Goal: Complete application form

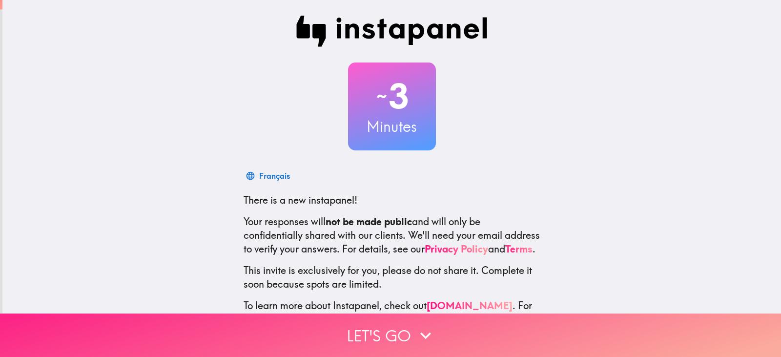
click at [355, 331] on button "Let's go" at bounding box center [390, 334] width 781 height 43
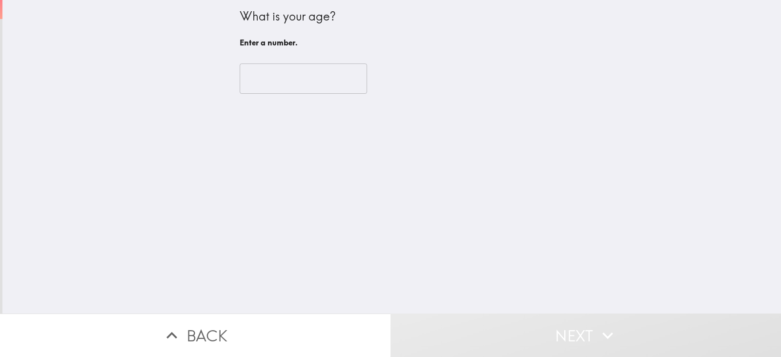
click at [289, 76] on input "number" at bounding box center [303, 78] width 127 height 30
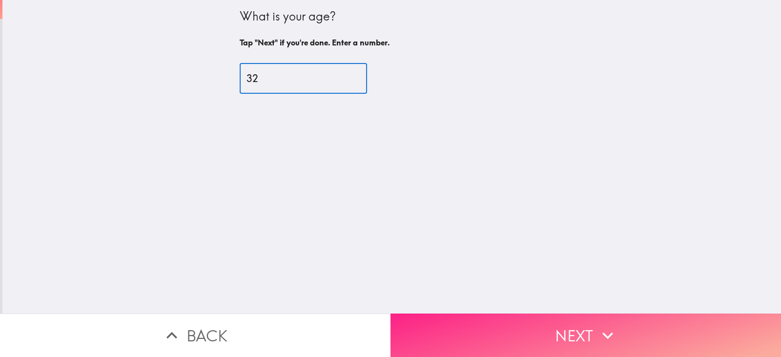
type input "32"
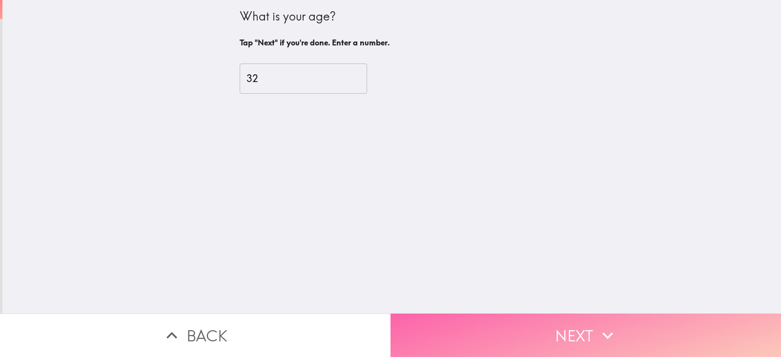
click at [492, 319] on button "Next" at bounding box center [585, 334] width 390 height 43
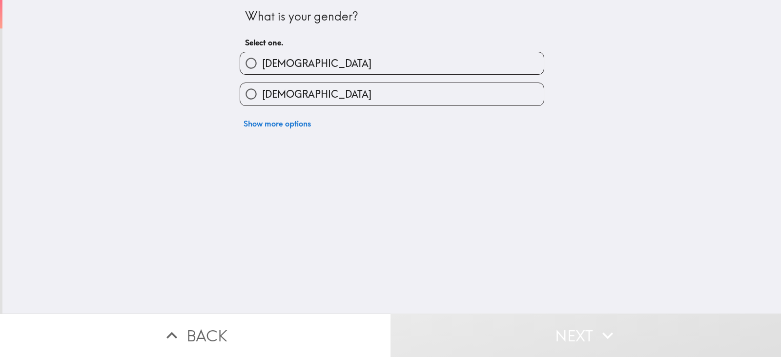
click at [339, 60] on label "[DEMOGRAPHIC_DATA]" at bounding box center [392, 63] width 304 height 22
click at [262, 60] on input "[DEMOGRAPHIC_DATA]" at bounding box center [251, 63] width 22 height 22
radio input "true"
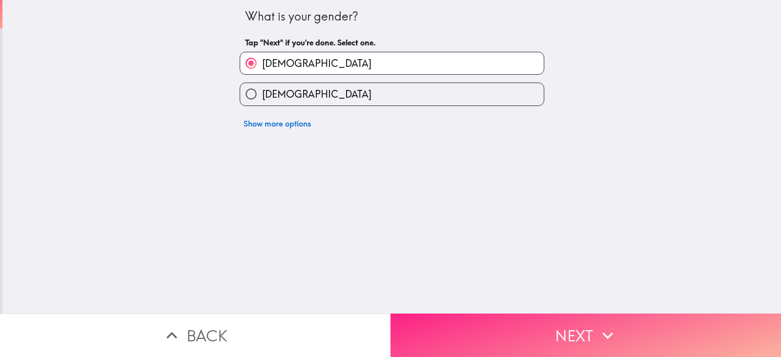
click at [446, 336] on button "Next" at bounding box center [585, 334] width 390 height 43
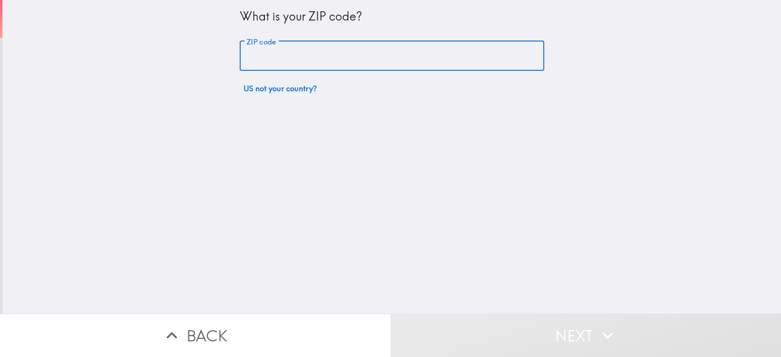
click at [292, 50] on input "ZIP code" at bounding box center [392, 56] width 305 height 30
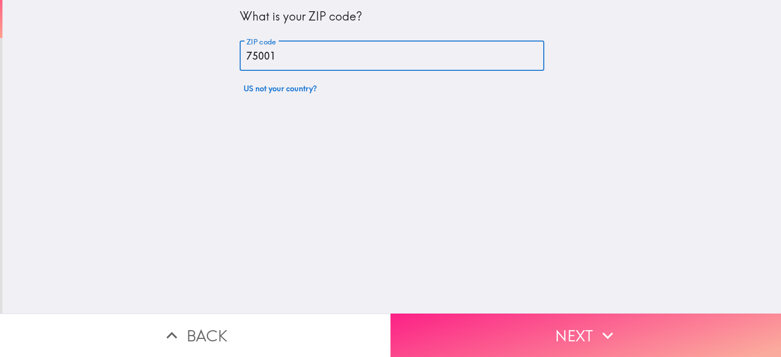
type input "75001"
click at [495, 334] on button "Next" at bounding box center [585, 334] width 390 height 43
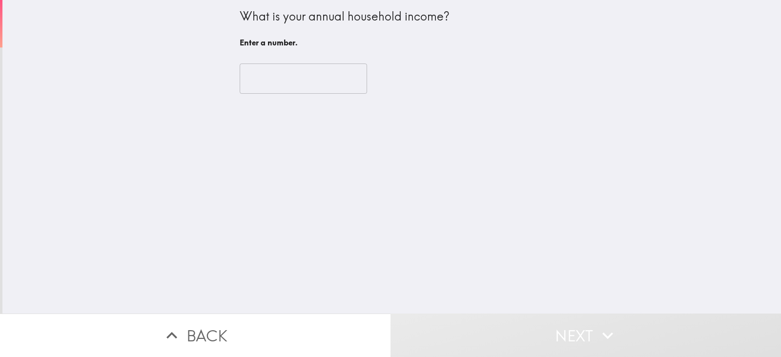
click at [302, 82] on input "number" at bounding box center [303, 78] width 127 height 30
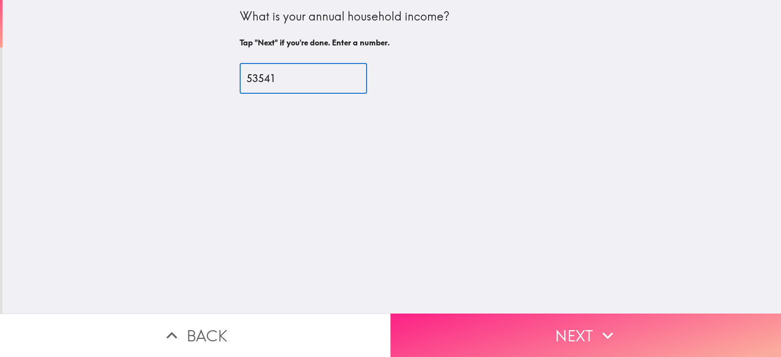
type input "53541"
click at [426, 316] on button "Next" at bounding box center [585, 334] width 390 height 43
